Goal: Task Accomplishment & Management: Manage account settings

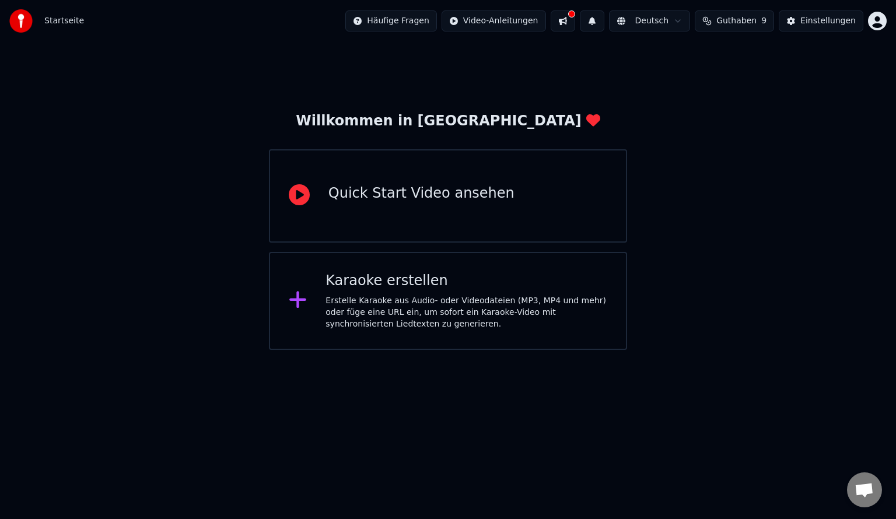
click at [757, 24] on span "Guthaben" at bounding box center [737, 21] width 40 height 12
click at [738, 240] on div "Willkommen in Youka Quick Start Video ansehen [PERSON_NAME] erstellen Erstelle …" at bounding box center [448, 196] width 896 height 308
click at [731, 107] on div "Willkommen in Youka Quick Start Video ansehen [PERSON_NAME] erstellen Erstelle …" at bounding box center [448, 196] width 896 height 308
click at [757, 20] on span "Guthaben" at bounding box center [737, 21] width 40 height 12
click at [776, 156] on div "Willkommen in Youka Quick Start Video ansehen [PERSON_NAME] erstellen Erstelle …" at bounding box center [448, 196] width 896 height 308
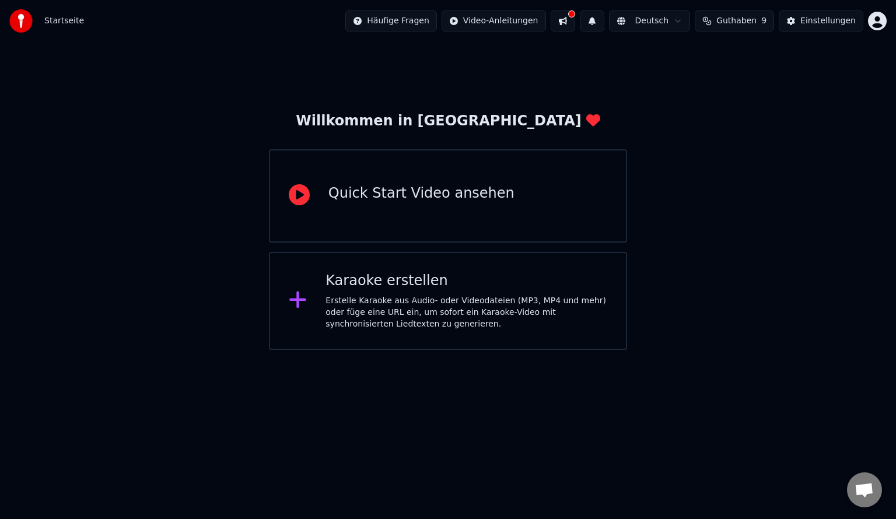
click at [878, 16] on html "Startseite Häufige Fragen Video-Anleitungen Deutsch Guthaben 9 Einstellungen Wi…" at bounding box center [448, 175] width 896 height 350
click at [794, 205] on html "Startseite Häufige Fragen Video-Anleitungen Deutsch Guthaben 9 Einstellungen Wi…" at bounding box center [448, 175] width 896 height 350
click at [832, 24] on div "Einstellungen" at bounding box center [828, 21] width 55 height 12
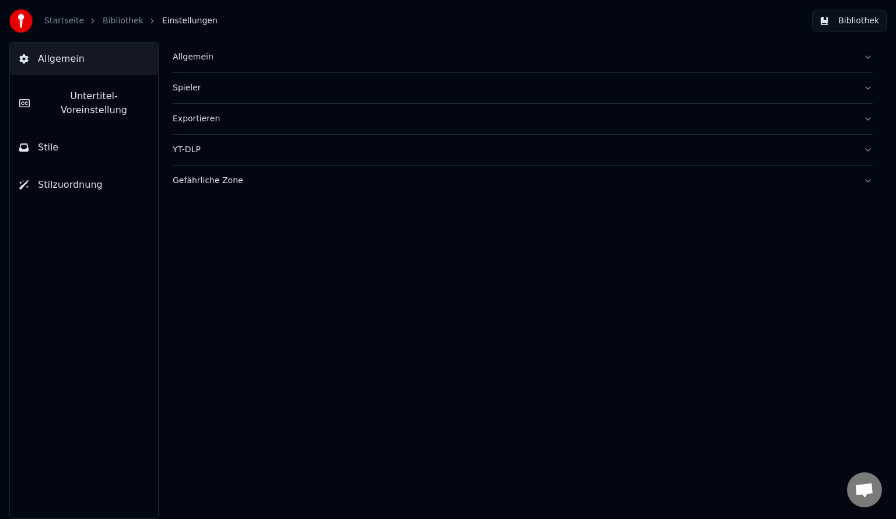
click at [867, 182] on button "Gefährliche Zone" at bounding box center [523, 181] width 700 height 30
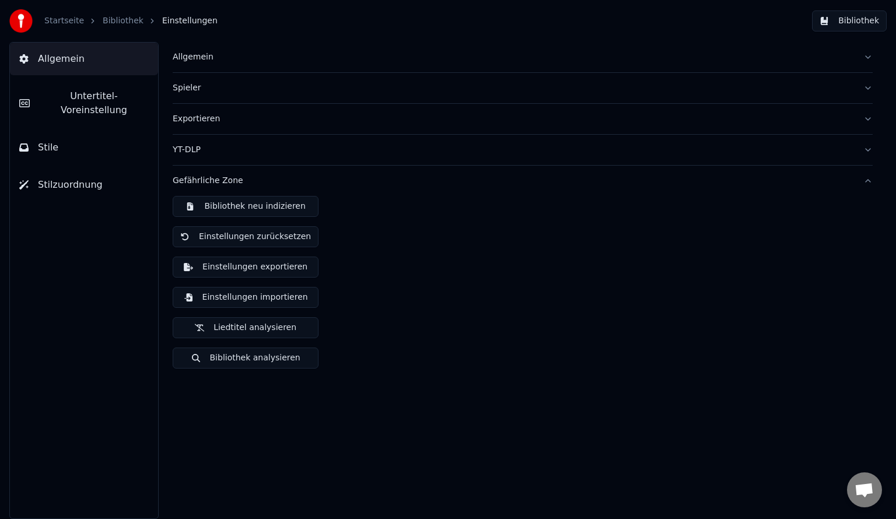
click at [867, 182] on button "Gefährliche Zone" at bounding box center [523, 181] width 700 height 30
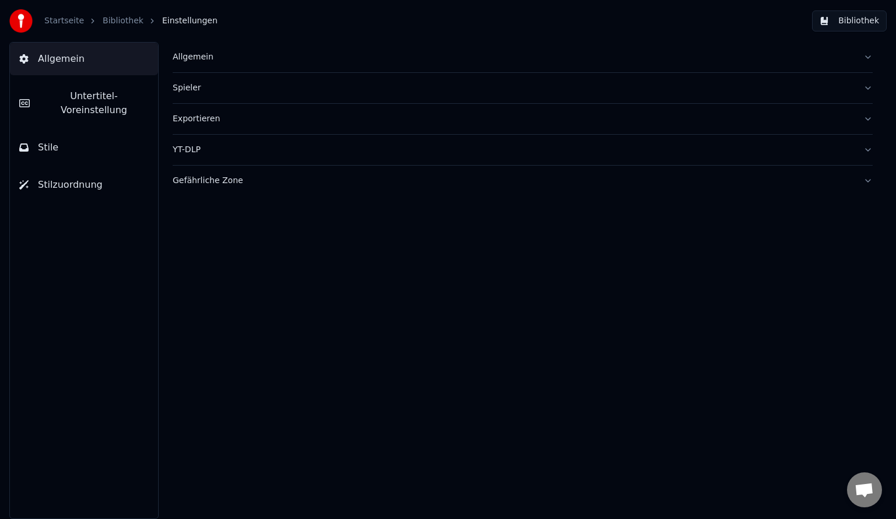
click at [847, 21] on button "Bibliothek" at bounding box center [849, 21] width 75 height 21
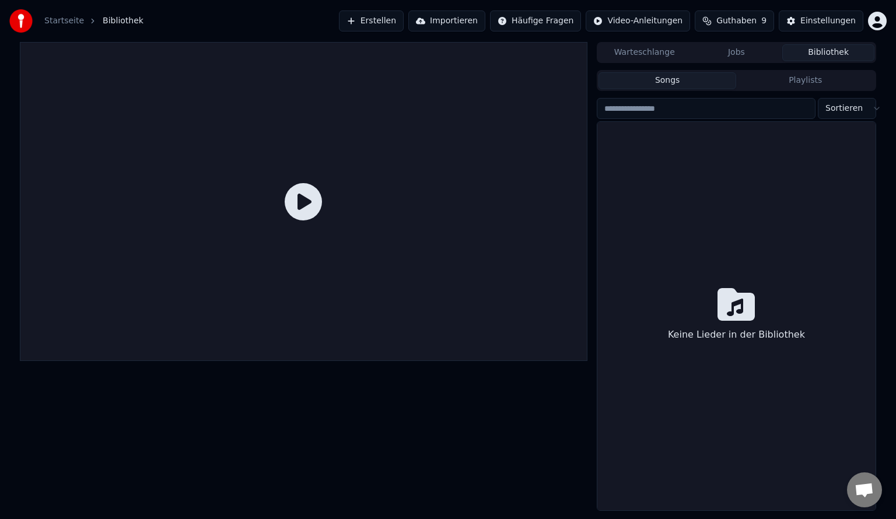
click at [757, 18] on span "Guthaben" at bounding box center [737, 21] width 40 height 12
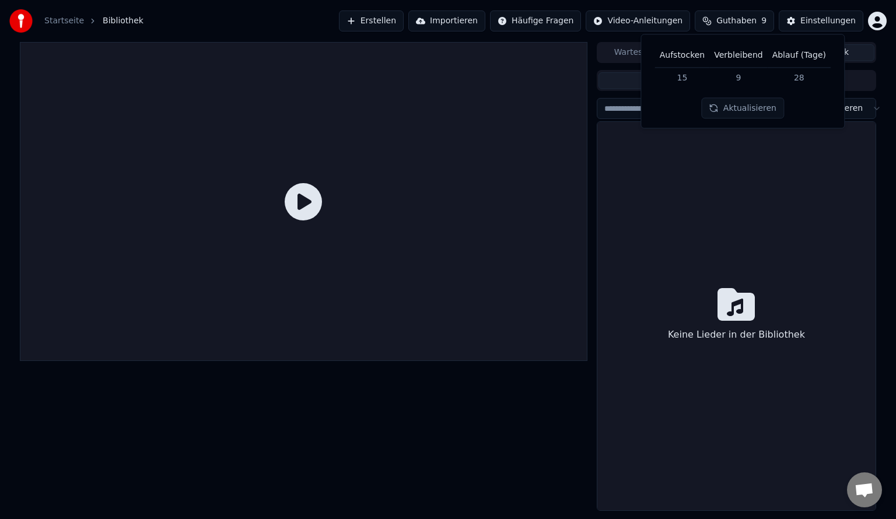
click at [797, 215] on div "Keine Lieder in der Bibliothek" at bounding box center [737, 316] width 278 height 389
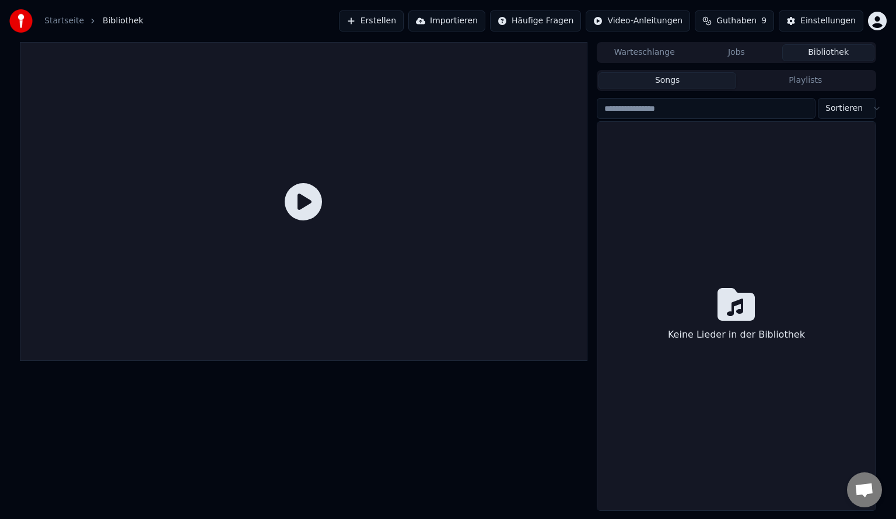
click at [664, 162] on div "Keine Lieder in der Bibliothek" at bounding box center [737, 316] width 278 height 389
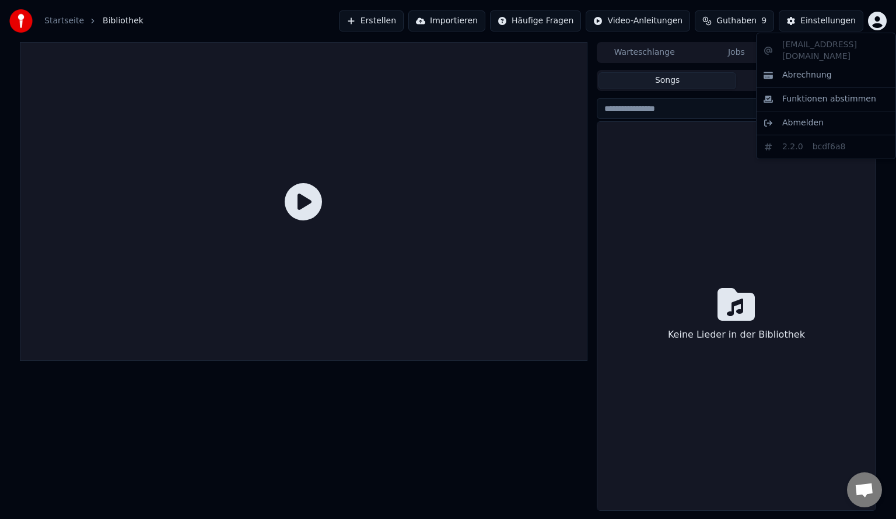
click at [883, 21] on html "Startseite Bibliothek Erstellen Importieren Häufige Fragen Video-Anleitungen Gu…" at bounding box center [448, 259] width 896 height 519
click at [817, 69] on span "Abrechnung" at bounding box center [808, 75] width 50 height 12
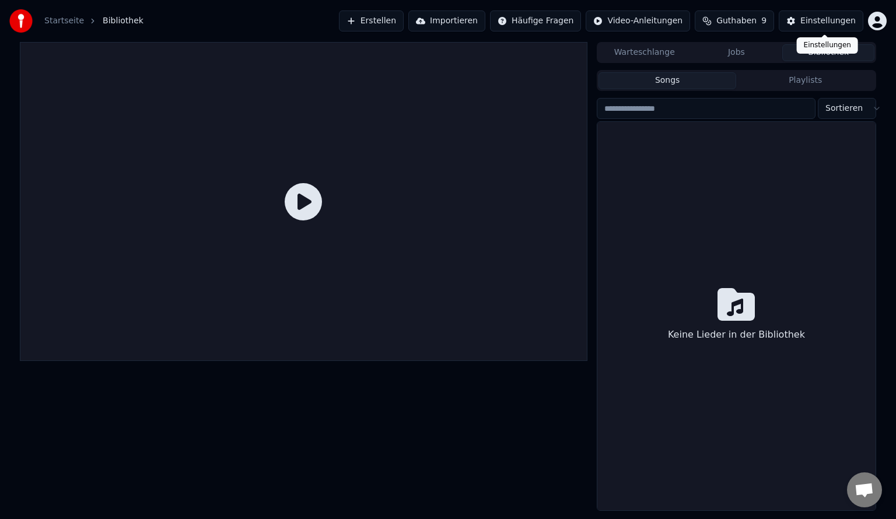
click at [823, 19] on div "Einstellungen" at bounding box center [828, 21] width 55 height 12
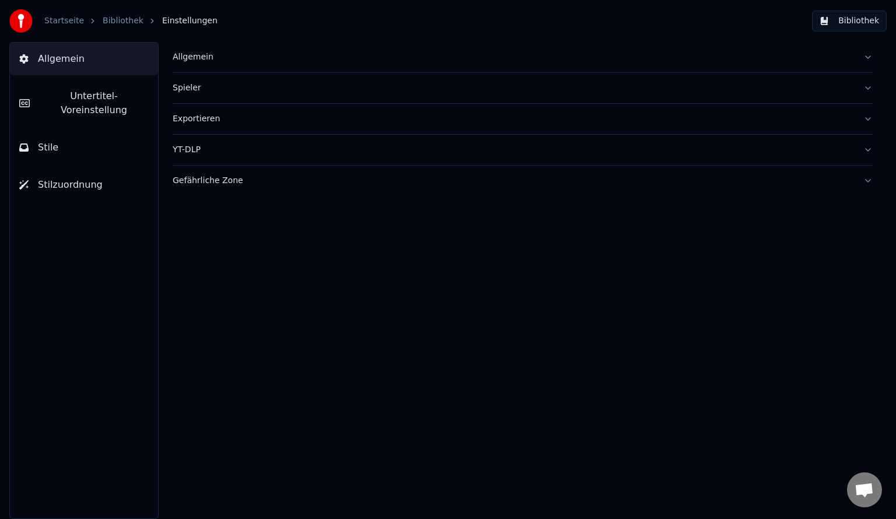
click at [866, 55] on button "Allgemein" at bounding box center [523, 57] width 700 height 30
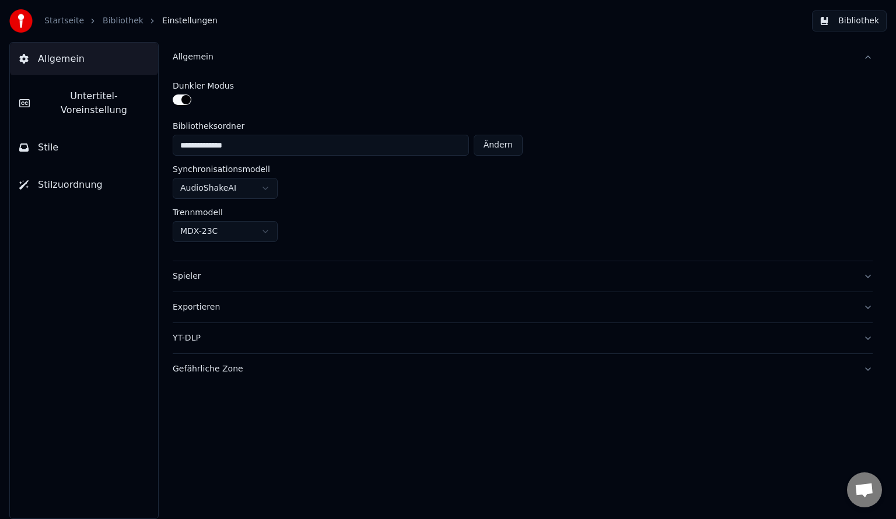
click at [865, 273] on button "Spieler" at bounding box center [523, 276] width 700 height 30
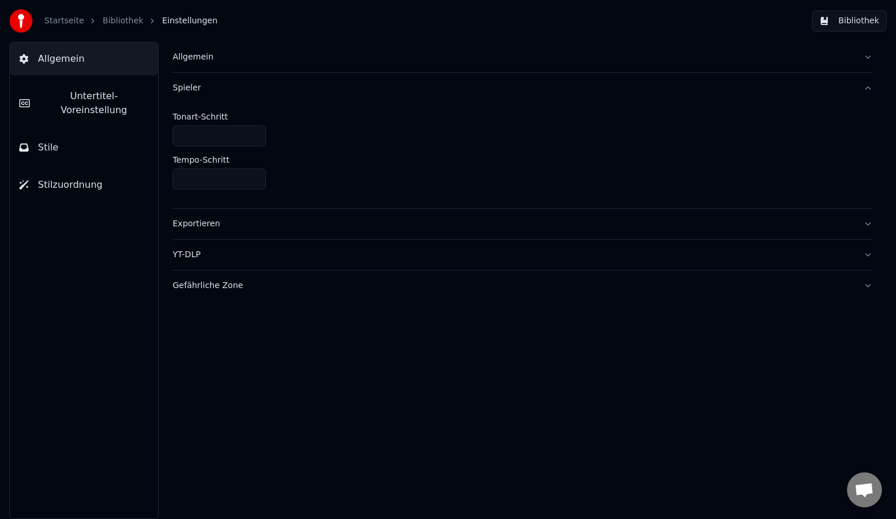
click at [864, 89] on button "Spieler" at bounding box center [523, 88] width 700 height 30
click at [872, 123] on button "Exportieren" at bounding box center [523, 119] width 700 height 30
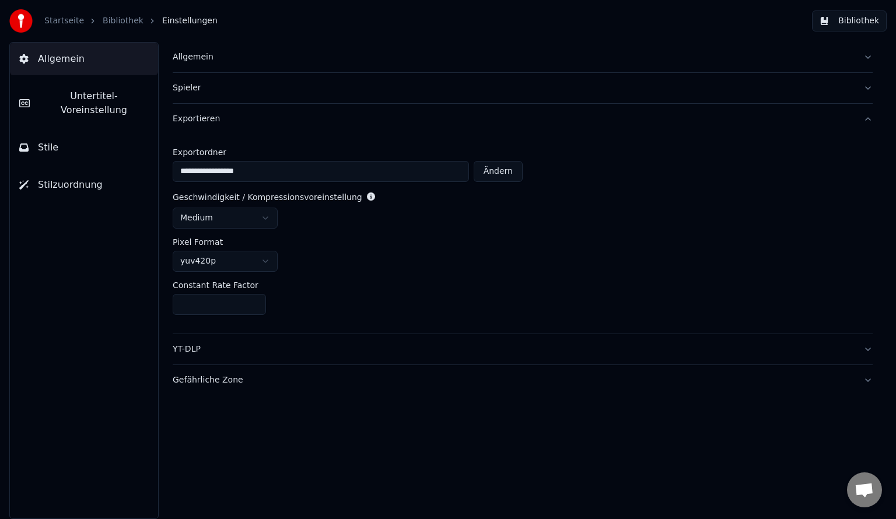
click at [872, 123] on button "Exportieren" at bounding box center [523, 119] width 700 height 30
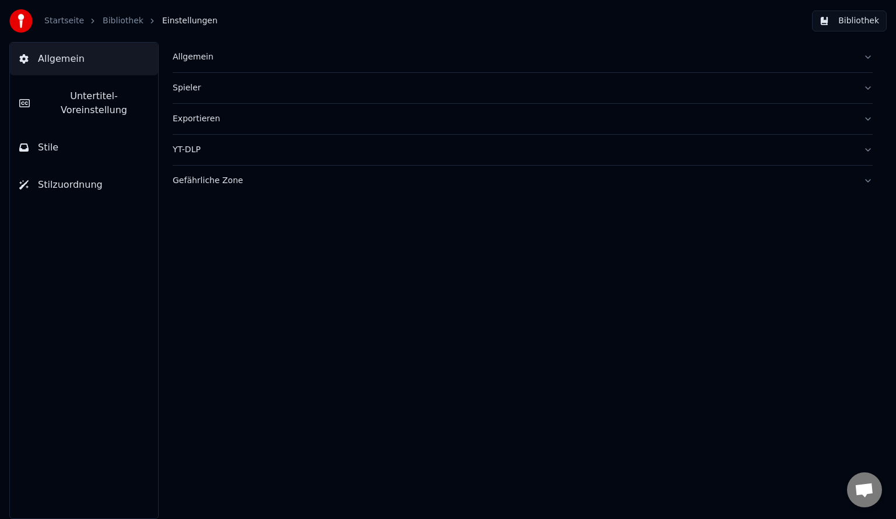
click at [866, 148] on button "YT-DLP" at bounding box center [523, 150] width 700 height 30
drag, startPoint x: 714, startPoint y: 254, endPoint x: 710, endPoint y: 262, distance: 8.9
click at [711, 261] on div "Allgemein Spieler Exportieren YT-DLP Gefährliche Zone" at bounding box center [522, 280] width 747 height 477
click at [44, 63] on span "Allgemein" at bounding box center [61, 59] width 47 height 14
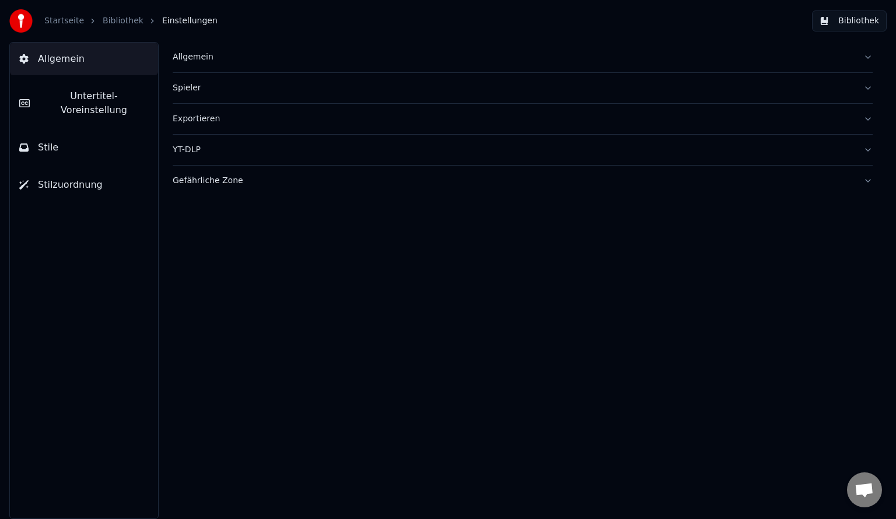
click at [44, 61] on span "Allgemein" at bounding box center [61, 59] width 47 height 14
click at [47, 97] on span "Untertitel-Voreinstellung" at bounding box center [94, 103] width 110 height 28
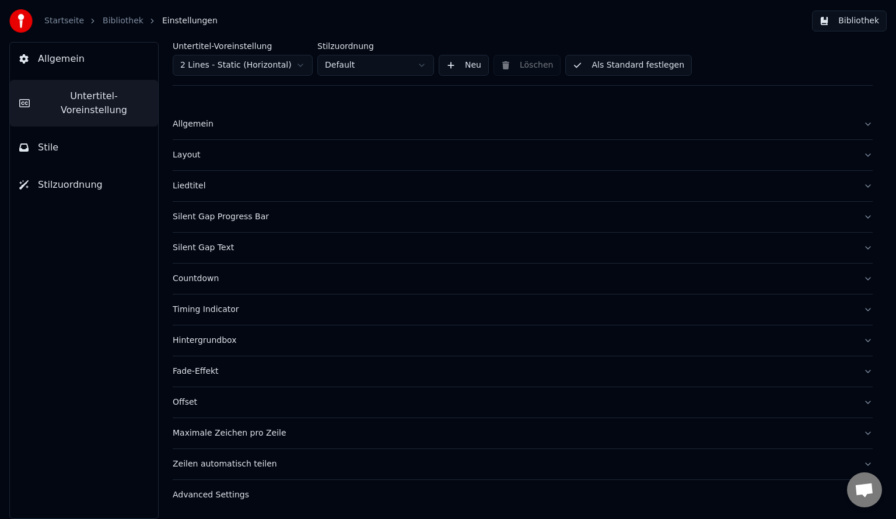
click at [51, 141] on span "Stile" at bounding box center [48, 148] width 20 height 14
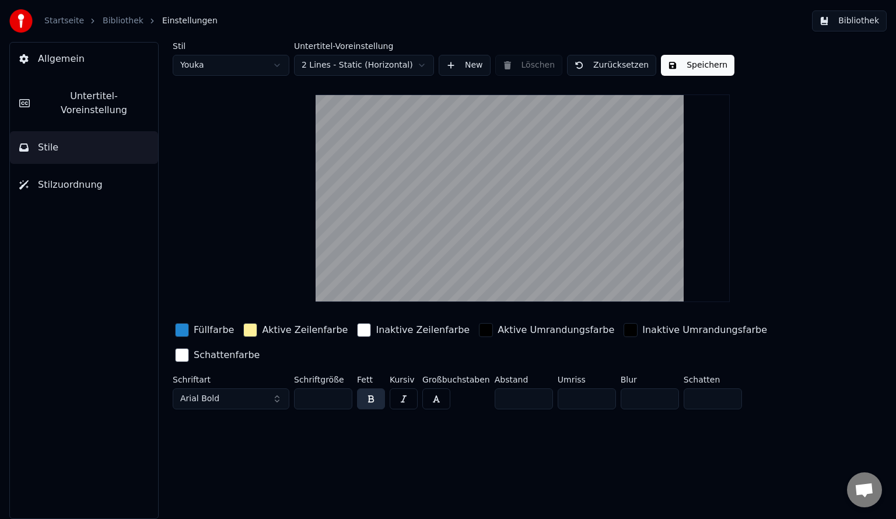
click at [56, 178] on span "Stilzuordnung" at bounding box center [70, 185] width 65 height 14
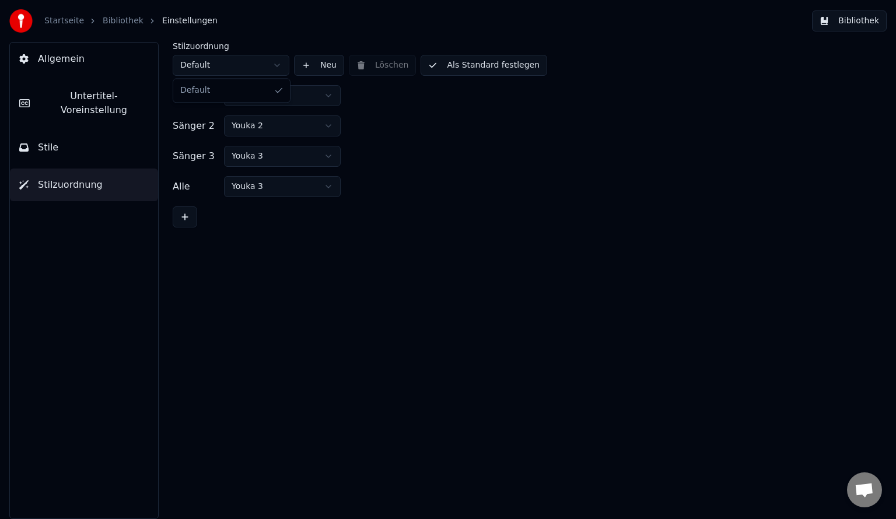
click at [280, 65] on html "Startseite Bibliothek Einstellungen Bibliothek Allgemein Untertitel-Voreinstell…" at bounding box center [448, 259] width 896 height 519
click at [200, 325] on div "Stilzuordnung Default Neu Löschen Als Standard festlegen Sänger 1 Youka Sänger …" at bounding box center [522, 280] width 747 height 477
click at [86, 102] on span "Untertitel-Voreinstellung" at bounding box center [94, 103] width 110 height 28
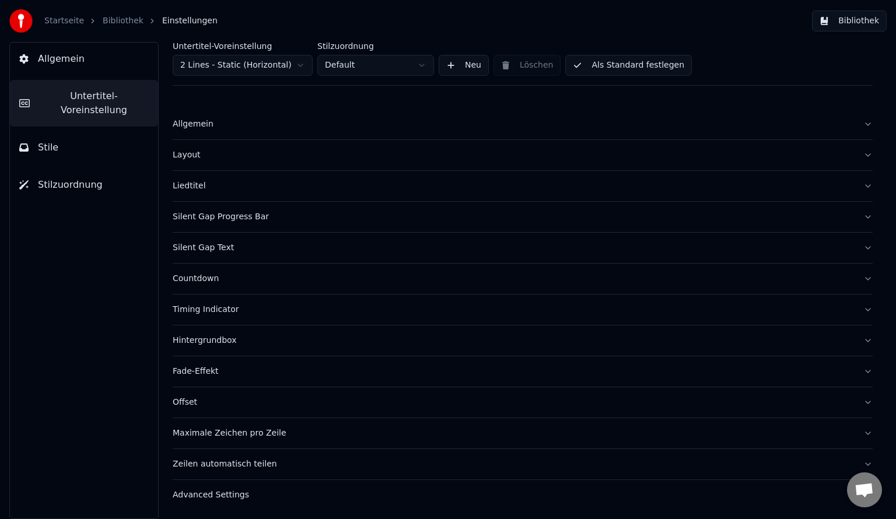
click at [53, 232] on div "Allgemein Untertitel-Voreinstellung Stile Stilzuordnung" at bounding box center [83, 280] width 149 height 477
click at [65, 62] on span "Allgemein" at bounding box center [61, 59] width 47 height 14
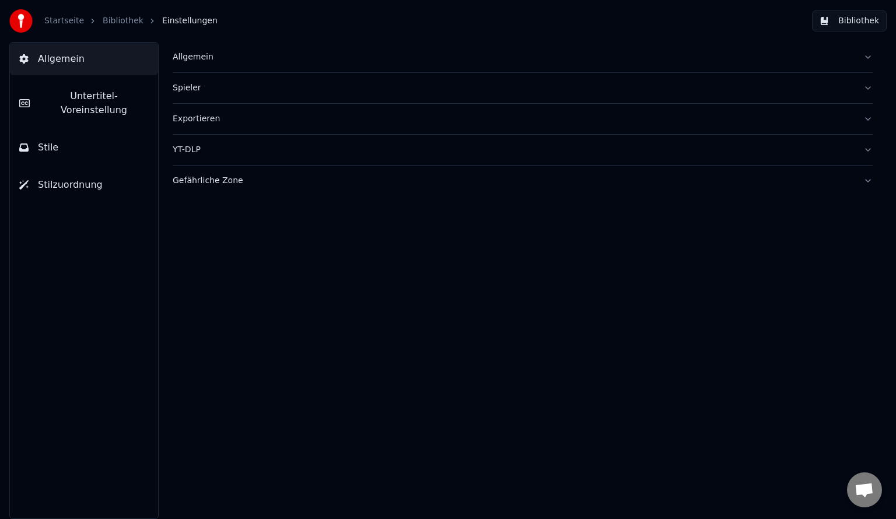
click at [61, 22] on link "Startseite" at bounding box center [64, 21] width 40 height 12
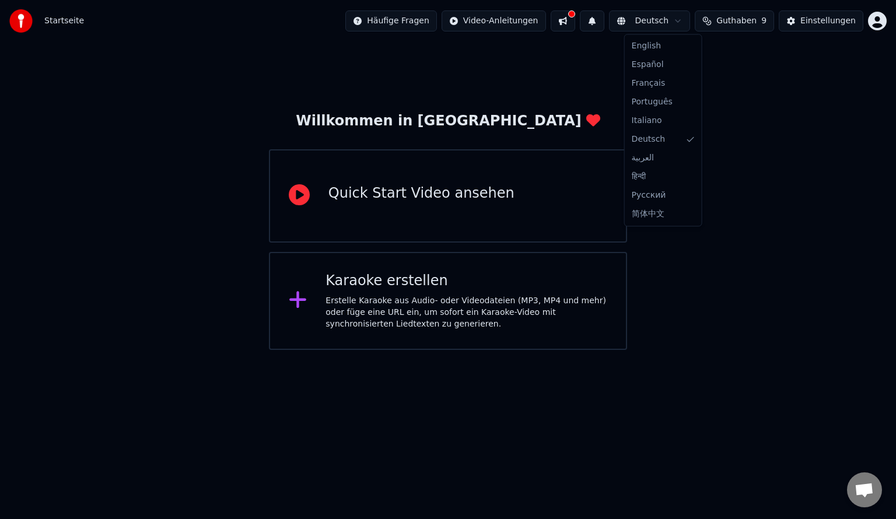
click at [689, 21] on html "Startseite Häufige Fragen Video-Anleitungen Deutsch Guthaben 9 Einstellungen Wi…" at bounding box center [448, 175] width 896 height 350
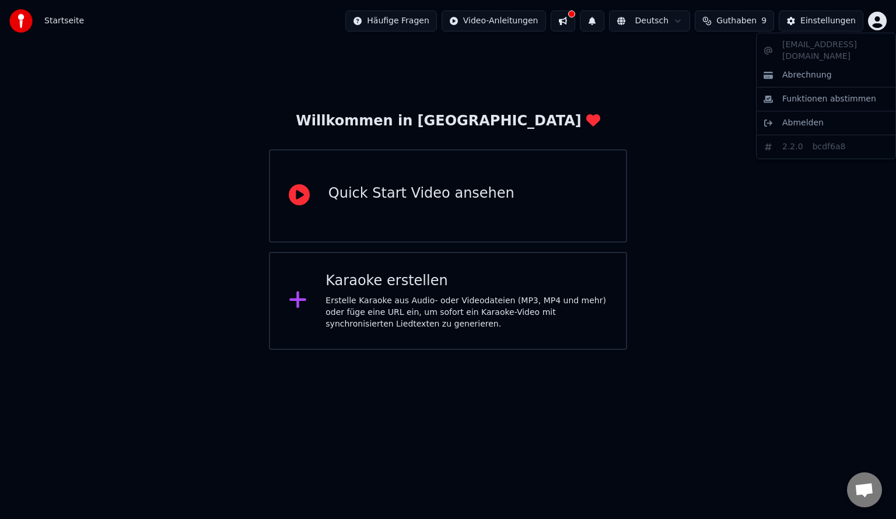
click at [879, 21] on html "Startseite Häufige Fragen Video-Anleitungen Deutsch Guthaben 9 Einstellungen Wi…" at bounding box center [448, 175] width 896 height 350
click at [777, 224] on html "Startseite Häufige Fragen Video-Anleitungen Deutsch Guthaben 9 Einstellungen Wi…" at bounding box center [448, 175] width 896 height 350
click at [86, 350] on html "Startseite Häufige Fragen Video-Anleitungen Deutsch Guthaben 9 Einstellungen Wi…" at bounding box center [448, 175] width 896 height 350
click at [258, 350] on html "Startseite Häufige Fragen Video-Anleitungen Deutsch Guthaben 9 Einstellungen Wi…" at bounding box center [448, 175] width 896 height 350
click at [575, 22] on button at bounding box center [563, 21] width 25 height 21
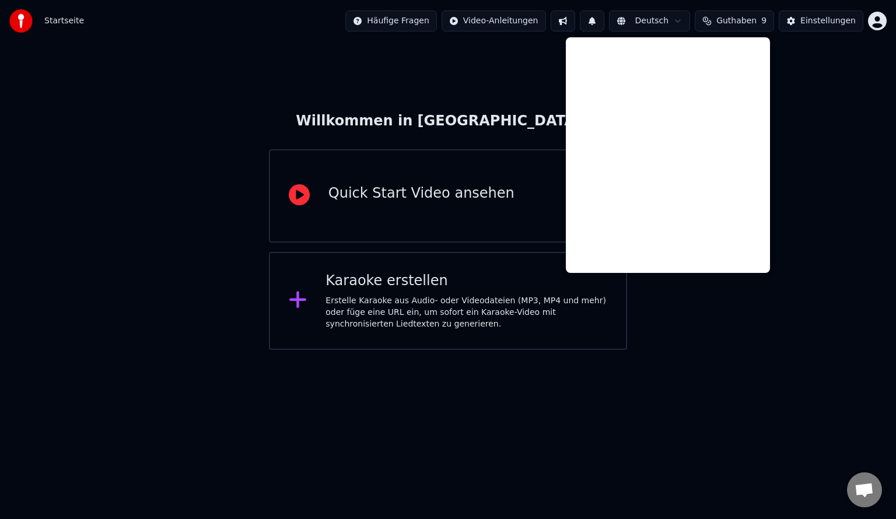
click at [818, 212] on div "Willkommen in Youka Quick Start Video ansehen [PERSON_NAME] erstellen Erstelle …" at bounding box center [448, 196] width 896 height 308
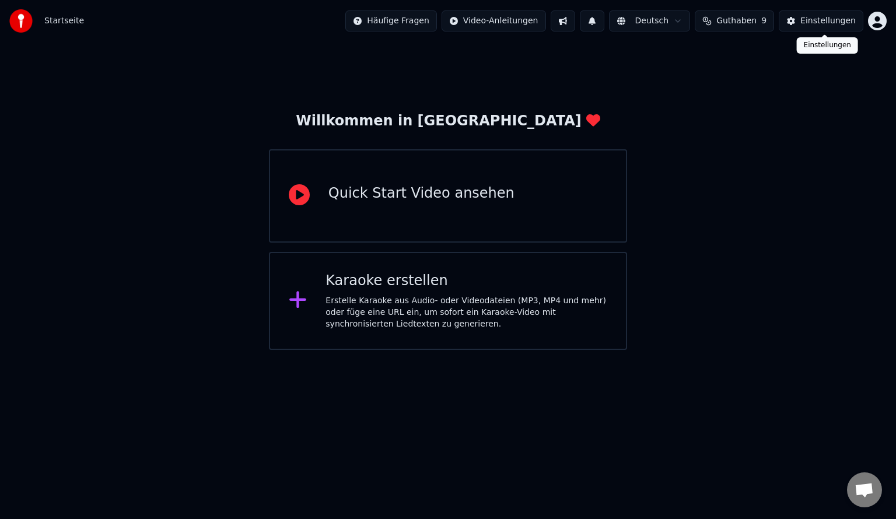
click at [837, 23] on div "Einstellungen" at bounding box center [828, 21] width 55 height 12
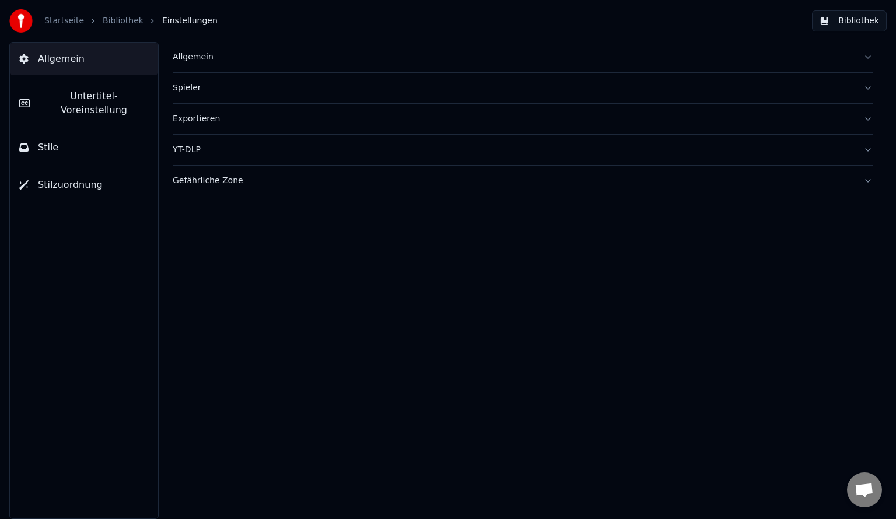
click at [870, 57] on button "Allgemein" at bounding box center [523, 57] width 700 height 30
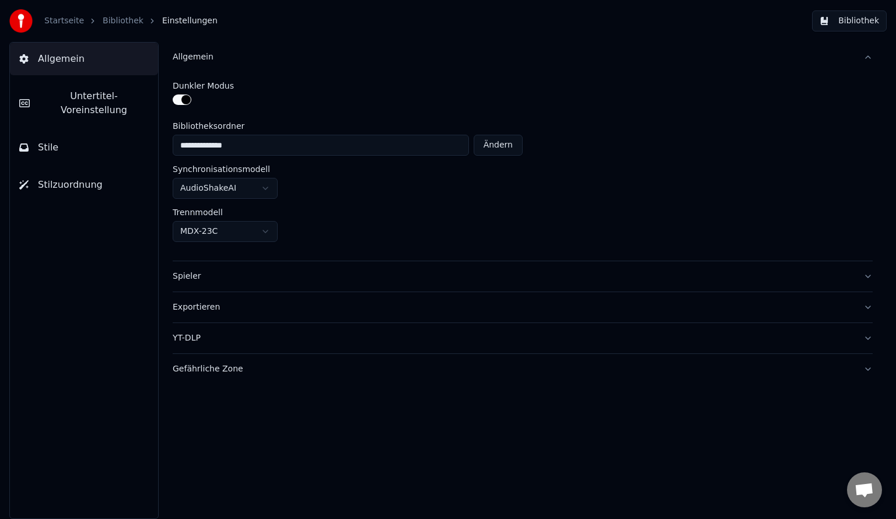
click at [870, 57] on button "Allgemein" at bounding box center [523, 57] width 700 height 30
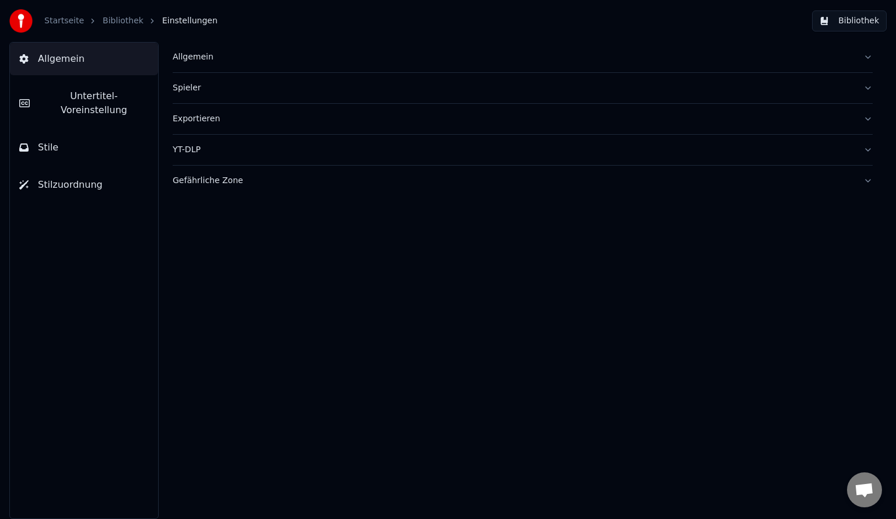
click at [866, 23] on button "Bibliothek" at bounding box center [849, 21] width 75 height 21
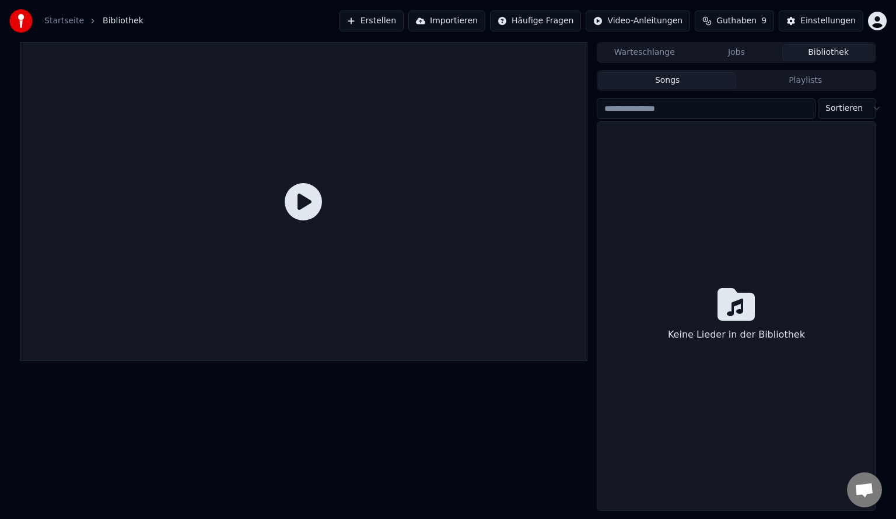
click at [750, 53] on button "Jobs" at bounding box center [737, 52] width 92 height 17
click at [841, 57] on button "Bibliothek" at bounding box center [829, 52] width 92 height 17
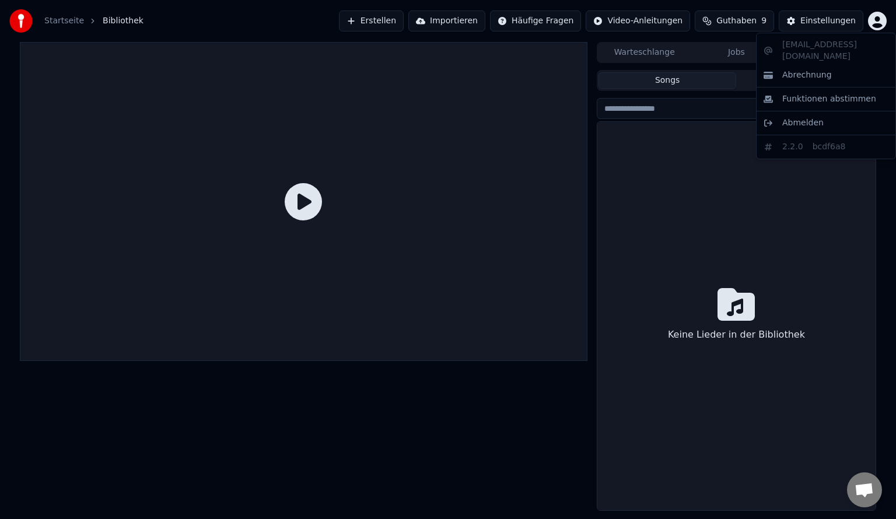
click at [883, 19] on html "Startseite Bibliothek Erstellen Importieren Häufige Fragen Video-Anleitungen Gu…" at bounding box center [448, 259] width 896 height 519
click at [812, 69] on span "Abrechnung" at bounding box center [808, 75] width 50 height 12
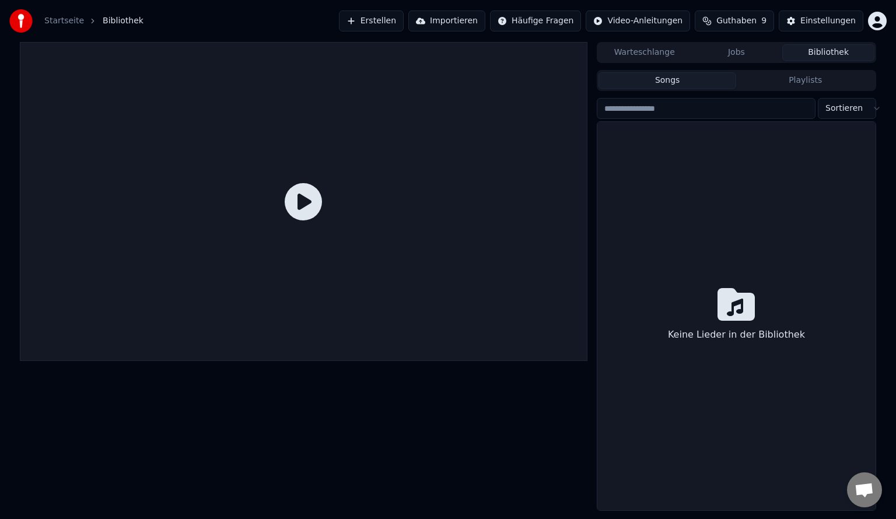
click at [875, 19] on html "Startseite Bibliothek Erstellen Importieren Häufige Fragen Video-Anleitungen Gu…" at bounding box center [448, 259] width 896 height 519
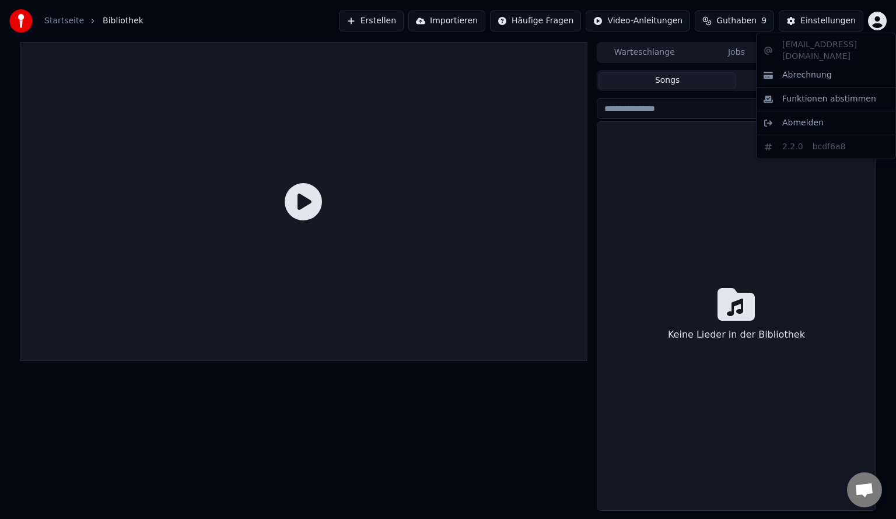
click at [804, 44] on div "[EMAIL_ADDRESS][DOMAIN_NAME] Abrechnung Funktionen abstimmen Abmelden 2.2.0 bcd…" at bounding box center [826, 96] width 140 height 127
click at [804, 69] on span "Abrechnung" at bounding box center [808, 75] width 50 height 12
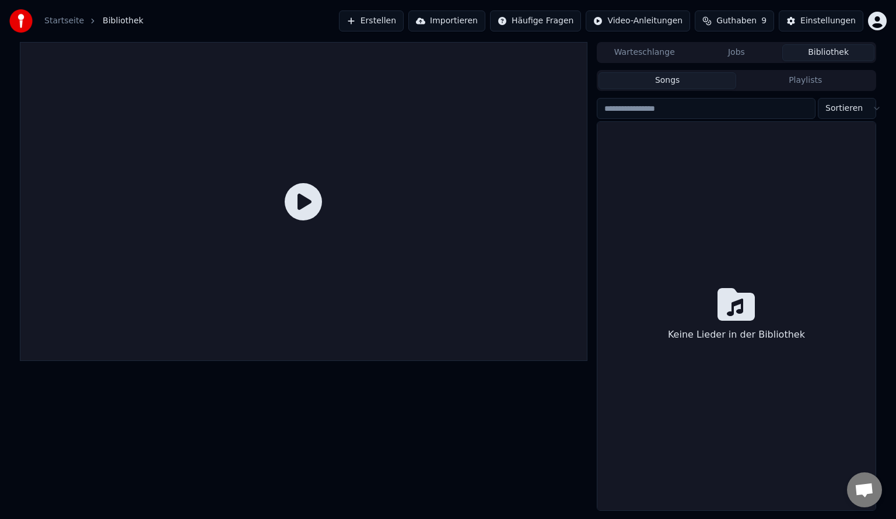
click at [762, 79] on button "Playlists" at bounding box center [806, 80] width 138 height 17
click at [703, 81] on button "Songs" at bounding box center [668, 80] width 138 height 17
click at [65, 21] on link "Startseite" at bounding box center [64, 21] width 40 height 12
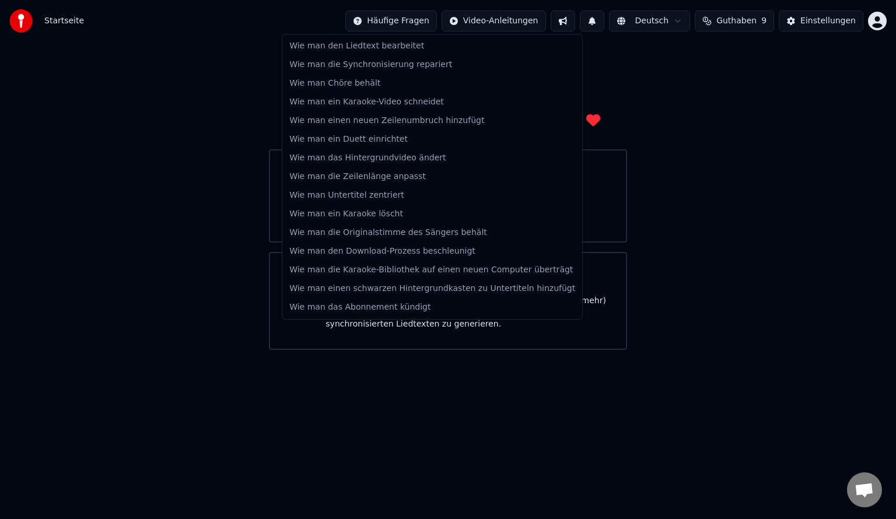
click at [403, 20] on html "Startseite Häufige Fragen Video-Anleitungen Deutsch Guthaben 9 Einstellungen Wi…" at bounding box center [448, 175] width 896 height 350
click at [411, 350] on html "Startseite Häufige Fragen Video-Anleitungen Deutsch Guthaben 9 Einstellungen Wi…" at bounding box center [448, 175] width 896 height 350
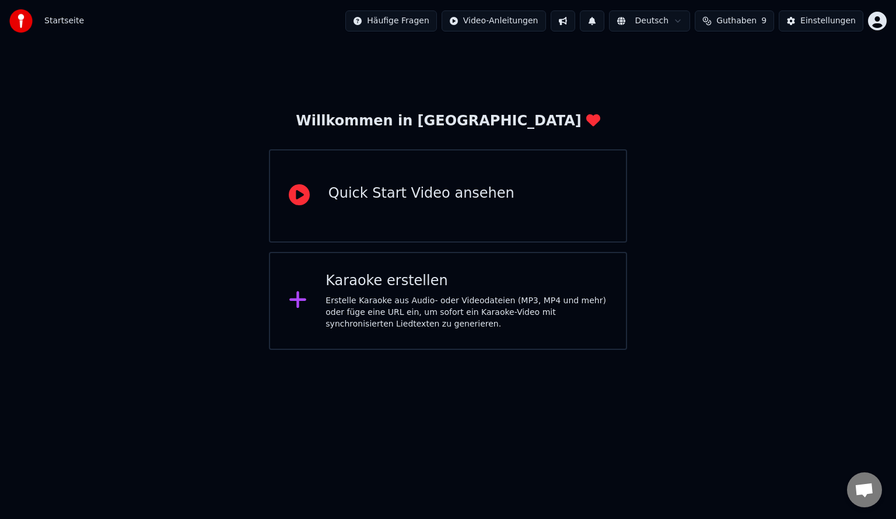
click at [605, 22] on button at bounding box center [592, 21] width 25 height 21
click at [685, 17] on html "Startseite Häufige Fragen Video-Anleitungen Deutsch Guthaben 9 Einstellungen Wi…" at bounding box center [448, 175] width 896 height 350
click at [767, 19] on span "9" at bounding box center [764, 21] width 5 height 12
click at [679, 55] on th "Aufstocken" at bounding box center [682, 55] width 55 height 23
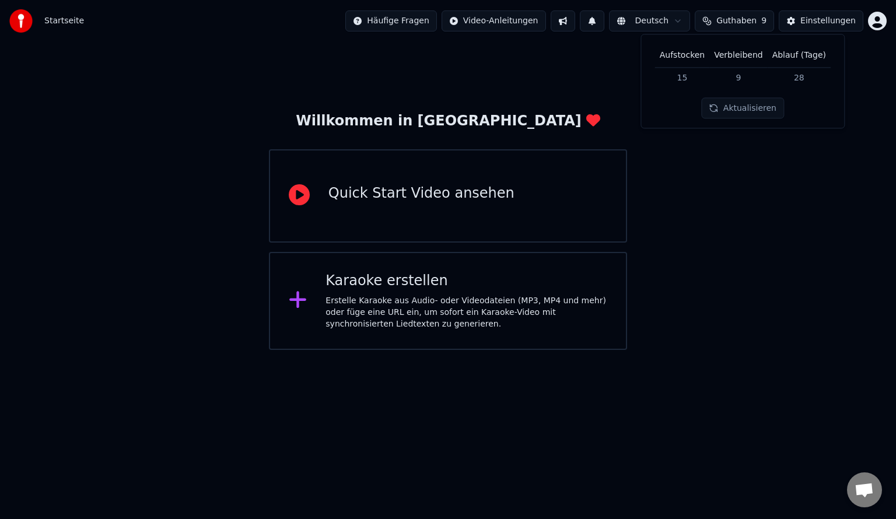
click at [687, 80] on td "15" at bounding box center [682, 77] width 55 height 21
click at [689, 59] on th "Aufstocken" at bounding box center [682, 55] width 55 height 23
click at [689, 57] on th "Aufstocken" at bounding box center [682, 55] width 55 height 23
click at [687, 182] on div "Willkommen in Youka Quick Start Video ansehen [PERSON_NAME] erstellen Erstelle …" at bounding box center [448, 196] width 896 height 308
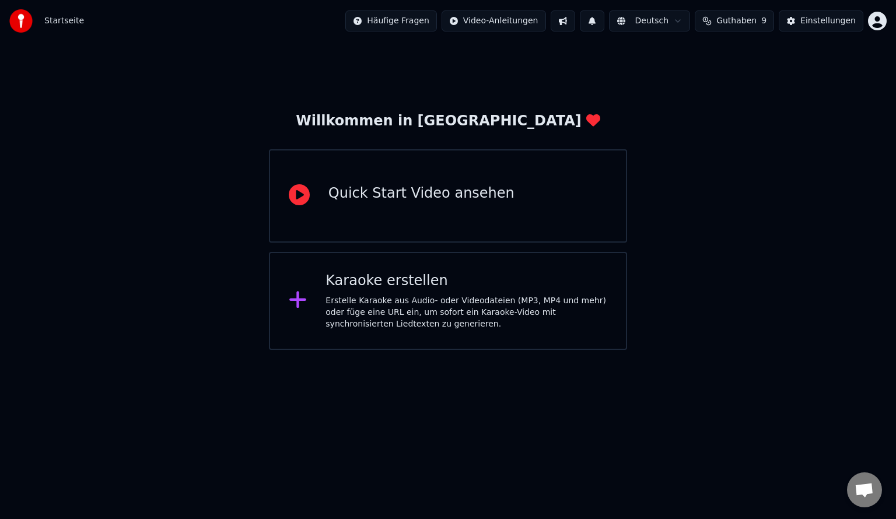
click at [754, 23] on span "Guthaben" at bounding box center [737, 21] width 40 height 12
click at [690, 83] on td "15" at bounding box center [682, 77] width 55 height 21
click at [738, 54] on th "Verbleibend" at bounding box center [739, 55] width 58 height 23
click at [730, 115] on button "Aktualisieren" at bounding box center [743, 108] width 82 height 21
click at [730, 113] on button "Aktualisieren" at bounding box center [743, 108] width 82 height 21
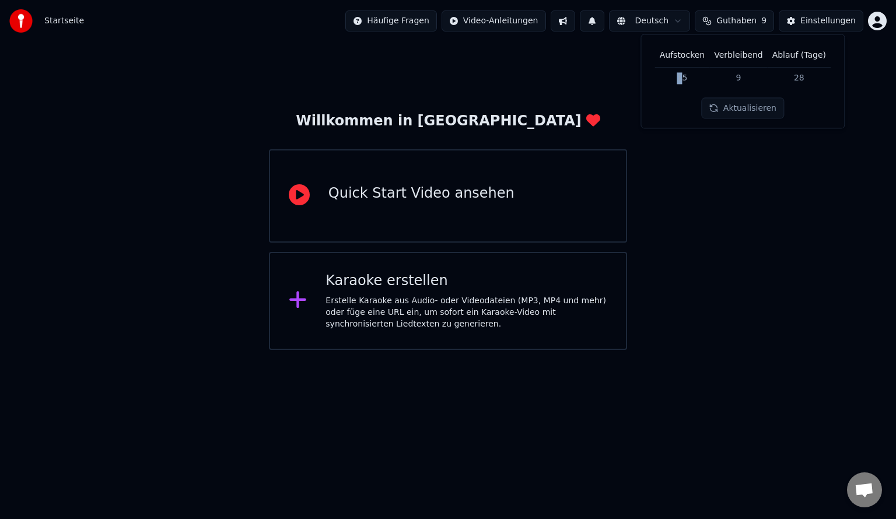
click at [685, 82] on td "15" at bounding box center [682, 77] width 55 height 21
click at [686, 92] on div "Aufstocken Verbleibend Ablauf (Tage) 15 9 28 Aktualisieren" at bounding box center [743, 81] width 184 height 75
click at [690, 78] on td "15" at bounding box center [682, 77] width 55 height 21
drag, startPoint x: 694, startPoint y: 76, endPoint x: 664, endPoint y: 77, distance: 30.4
click at [664, 77] on td "15" at bounding box center [682, 77] width 55 height 21
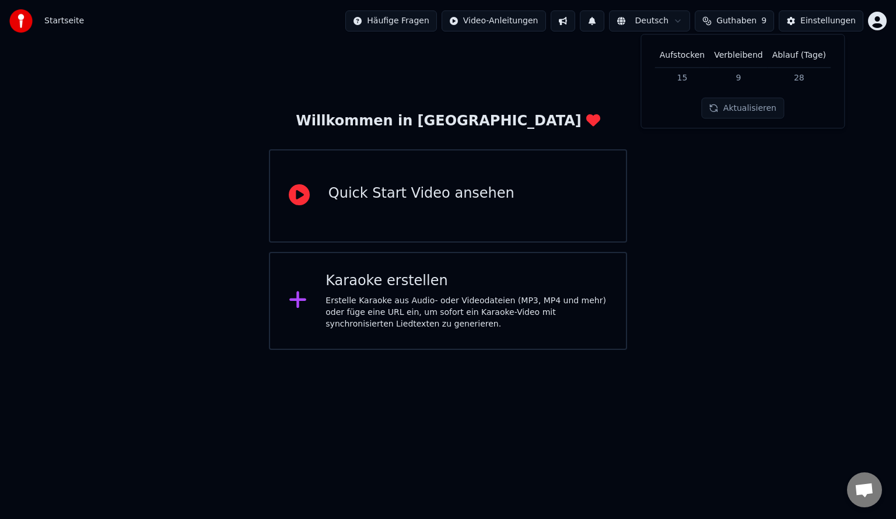
click at [693, 170] on div "Willkommen in Youka Quick Start Video ansehen [PERSON_NAME] erstellen Erstelle …" at bounding box center [448, 196] width 896 height 308
click at [836, 23] on div "Einstellungen" at bounding box center [828, 21] width 55 height 12
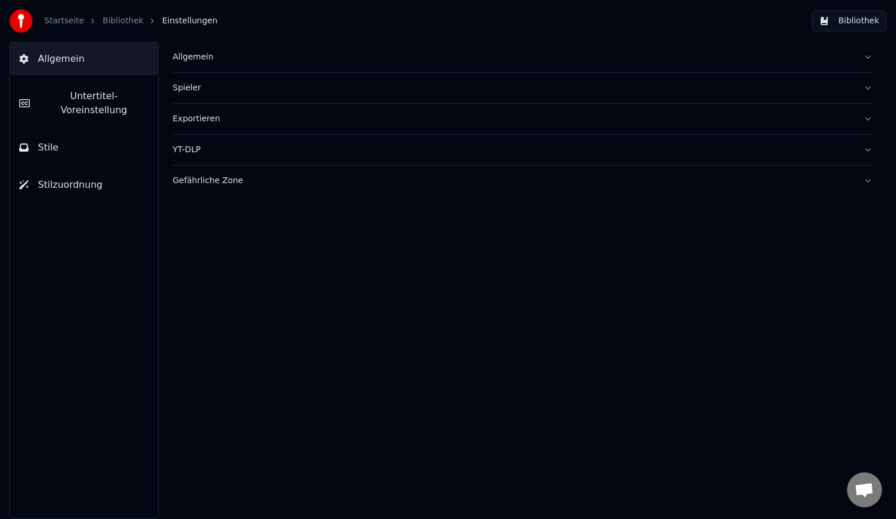
click at [868, 149] on button "YT-DLP" at bounding box center [523, 150] width 700 height 30
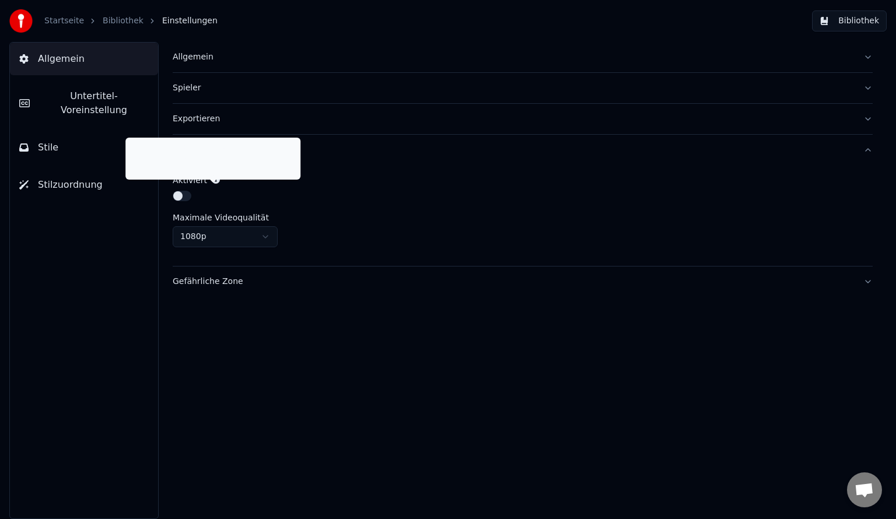
click at [212, 178] on icon at bounding box center [216, 180] width 8 height 8
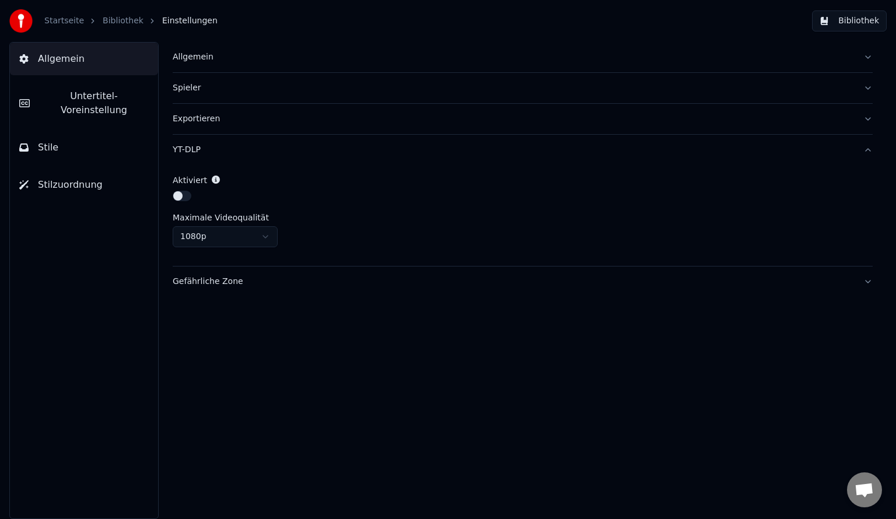
click at [224, 368] on div "Allgemein Spieler Exportieren YT-DLP Aktiviert Maximale Videoqualität 1080p Gef…" at bounding box center [522, 280] width 747 height 477
click at [873, 149] on div "Allgemein Spieler Exportieren YT-DLP Aktiviert Maximale Videoqualität 1080p Gef…" at bounding box center [522, 280] width 747 height 477
click at [867, 151] on button "YT-DLP" at bounding box center [523, 150] width 700 height 30
click at [868, 119] on button "Exportieren" at bounding box center [523, 119] width 700 height 30
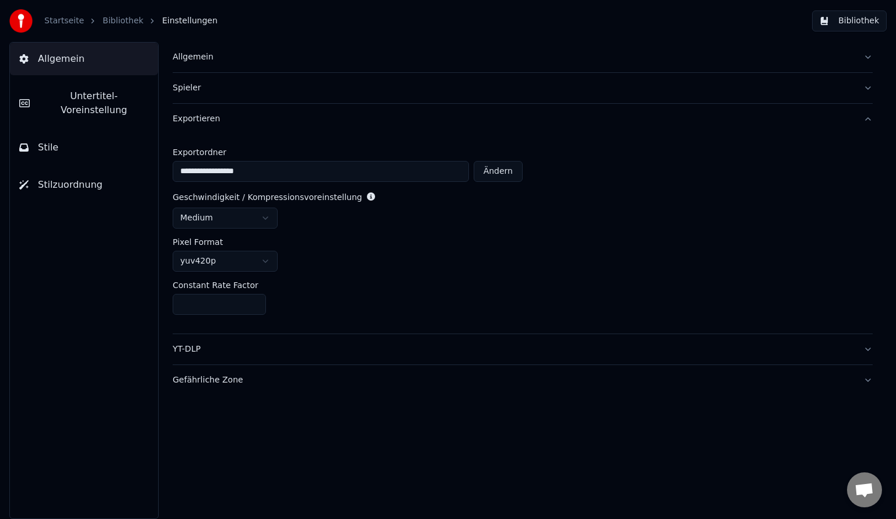
click at [580, 332] on div "**********" at bounding box center [523, 234] width 700 height 200
click at [327, 458] on div "**********" at bounding box center [522, 280] width 747 height 477
click at [865, 380] on button "Gefährliche Zone" at bounding box center [523, 380] width 700 height 30
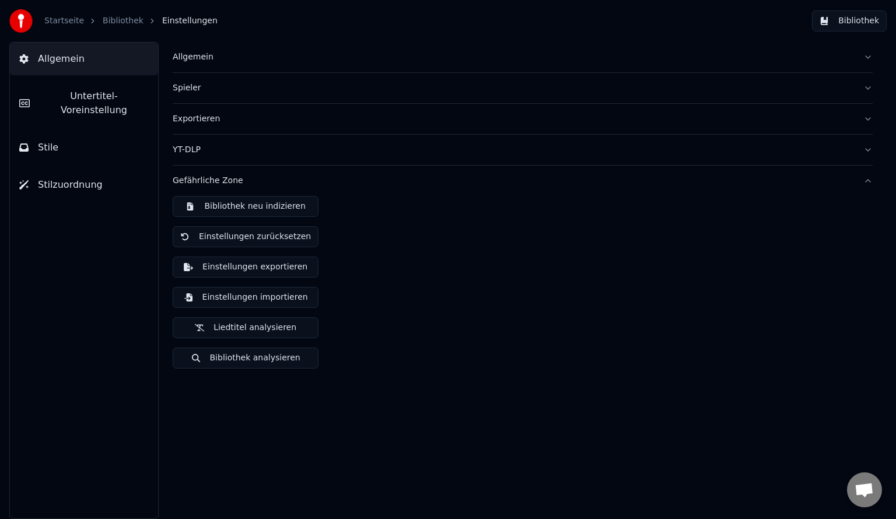
click at [623, 438] on div "Allgemein Spieler Exportieren YT-DLP Gefährliche Zone Bibliothek neu indizieren…" at bounding box center [522, 280] width 747 height 477
click at [865, 182] on button "Gefährliche Zone" at bounding box center [523, 181] width 700 height 30
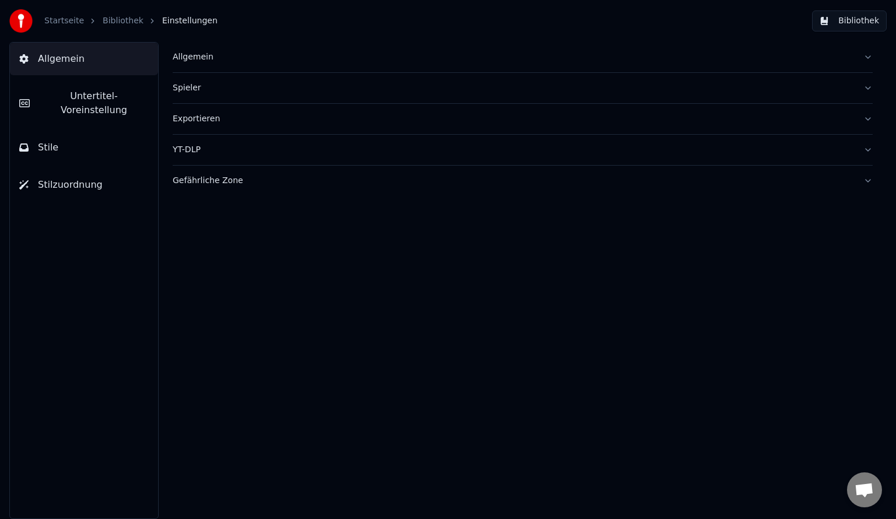
click at [669, 289] on div "Allgemein Spieler Exportieren YT-DLP Gefährliche Zone" at bounding box center [522, 280] width 747 height 477
click at [106, 19] on link "Bibliothek" at bounding box center [123, 21] width 41 height 12
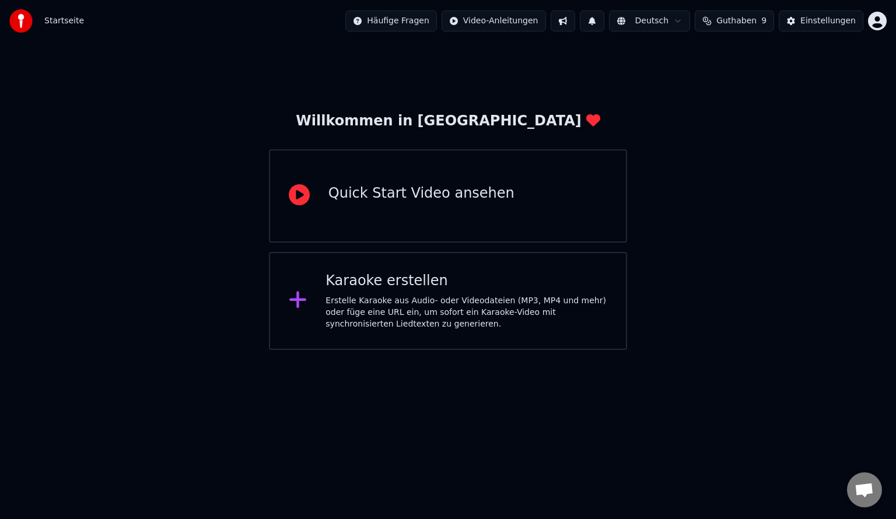
click at [742, 23] on span "Guthaben" at bounding box center [737, 21] width 40 height 12
click at [758, 174] on div "Willkommen in Youka Quick Start Video ansehen [PERSON_NAME] erstellen Erstelle …" at bounding box center [448, 196] width 896 height 308
click at [296, 66] on div "Willkommen in Youka Quick Start Video ansehen [PERSON_NAME] erstellen Erstelle …" at bounding box center [448, 196] width 896 height 308
